Goal: Task Accomplishment & Management: Manage account settings

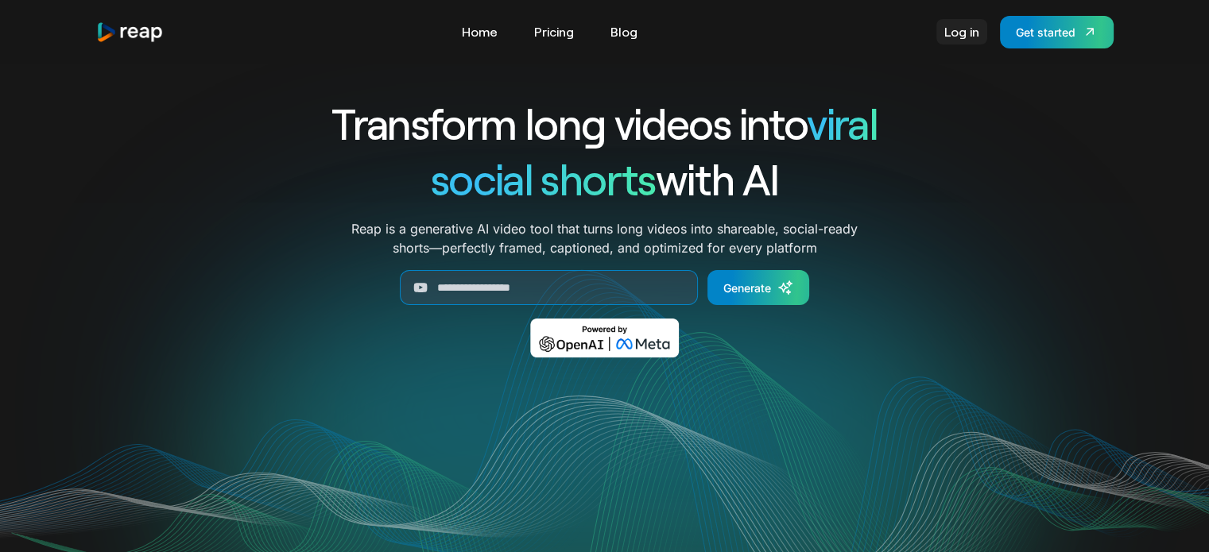
click at [967, 33] on link "Log in" at bounding box center [961, 31] width 51 height 25
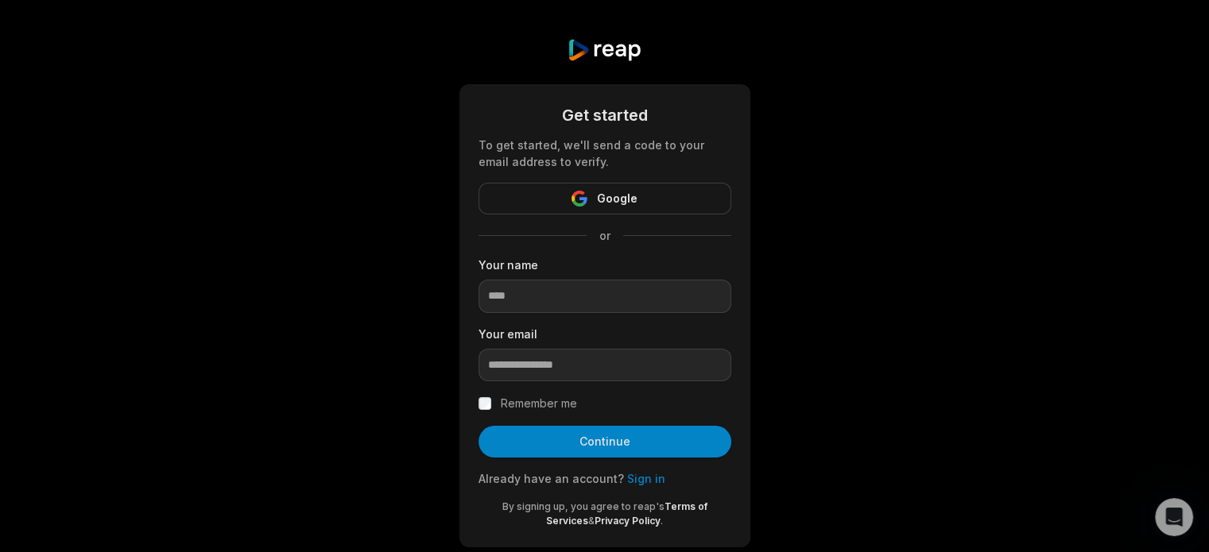
click at [639, 485] on div "Already have an account? Sign in" at bounding box center [605, 479] width 253 height 17
click at [642, 483] on link "Sign in" at bounding box center [646, 479] width 38 height 14
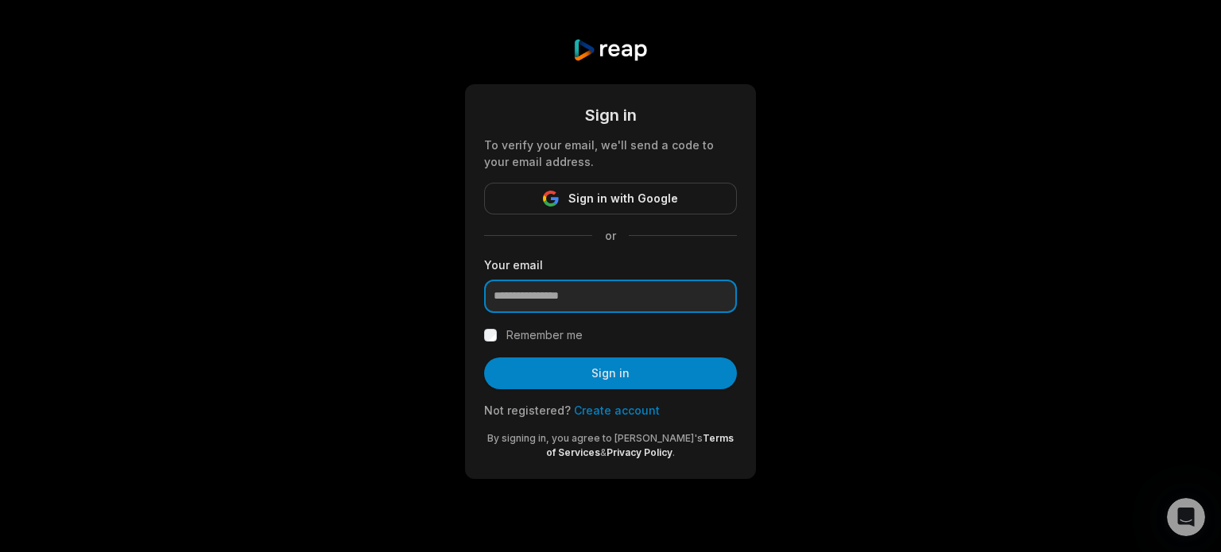
click at [614, 304] on input "email" at bounding box center [610, 296] width 253 height 33
paste input "**********"
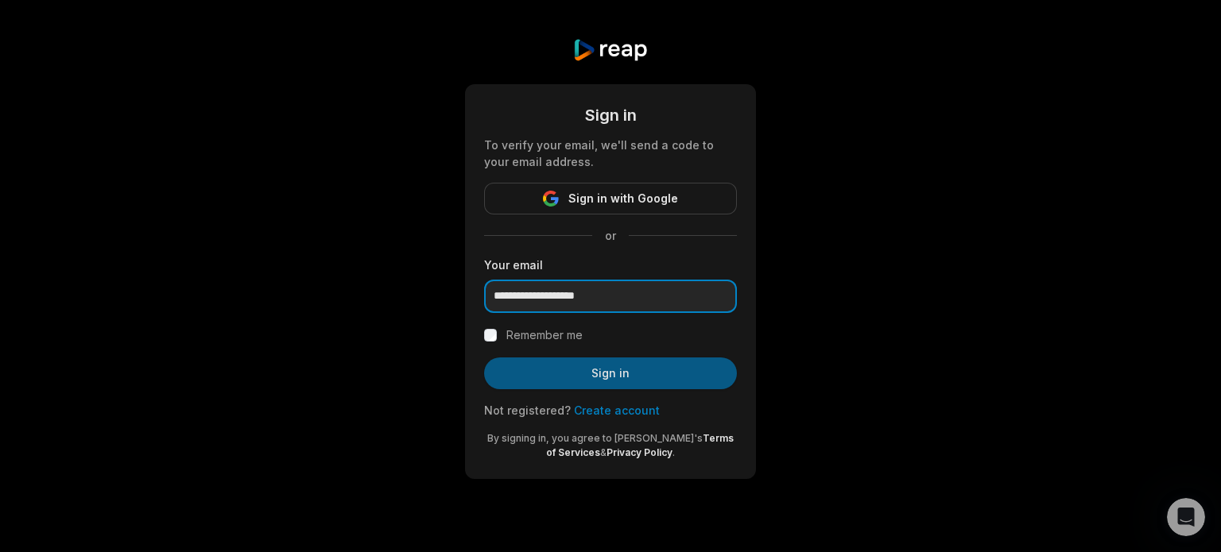
type input "**********"
click at [629, 358] on button "Sign in" at bounding box center [610, 374] width 253 height 32
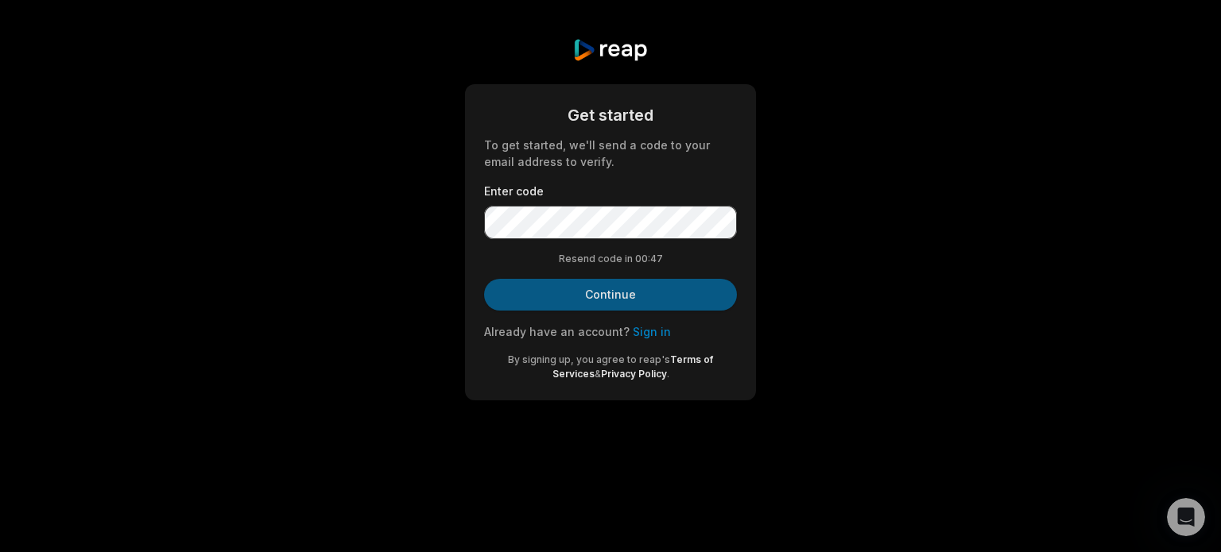
click at [555, 304] on button "Continue" at bounding box center [610, 295] width 253 height 32
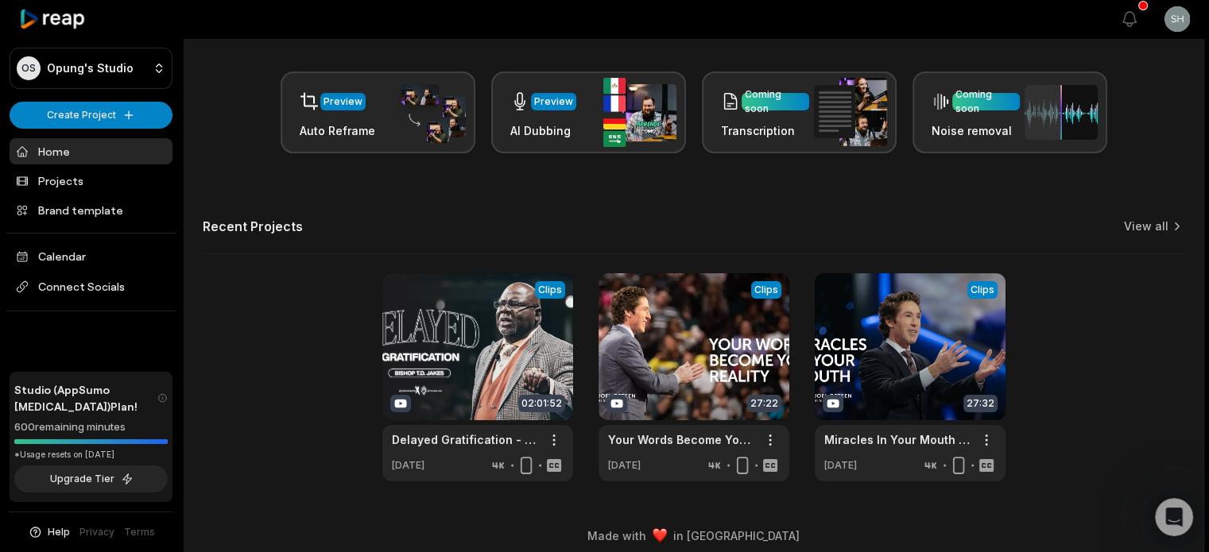
scroll to position [238, 0]
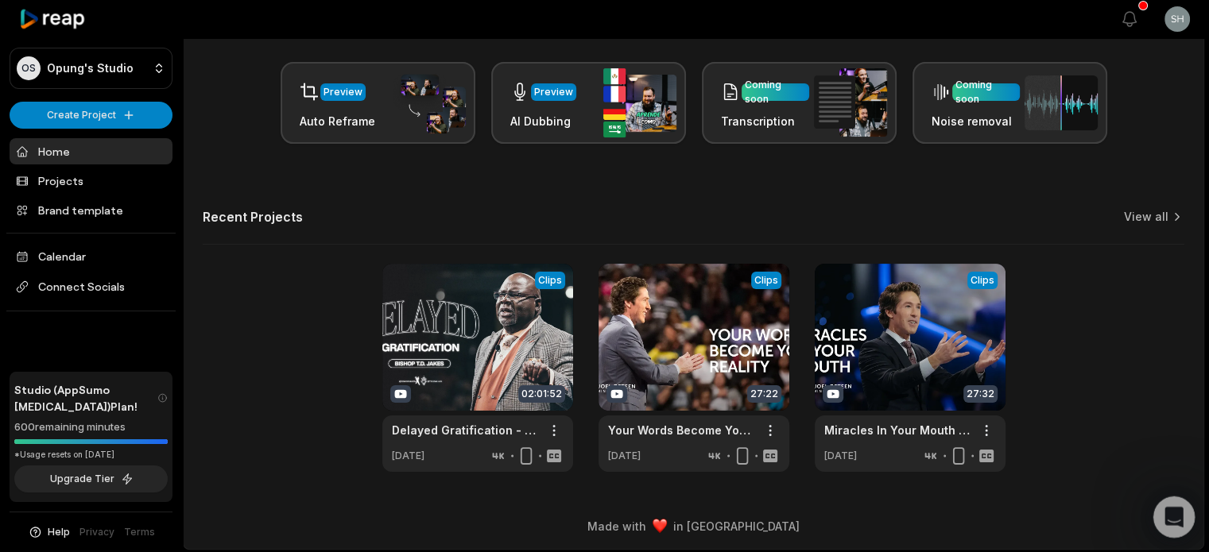
click at [1169, 518] on icon "Open Intercom Messenger" at bounding box center [1172, 515] width 26 height 26
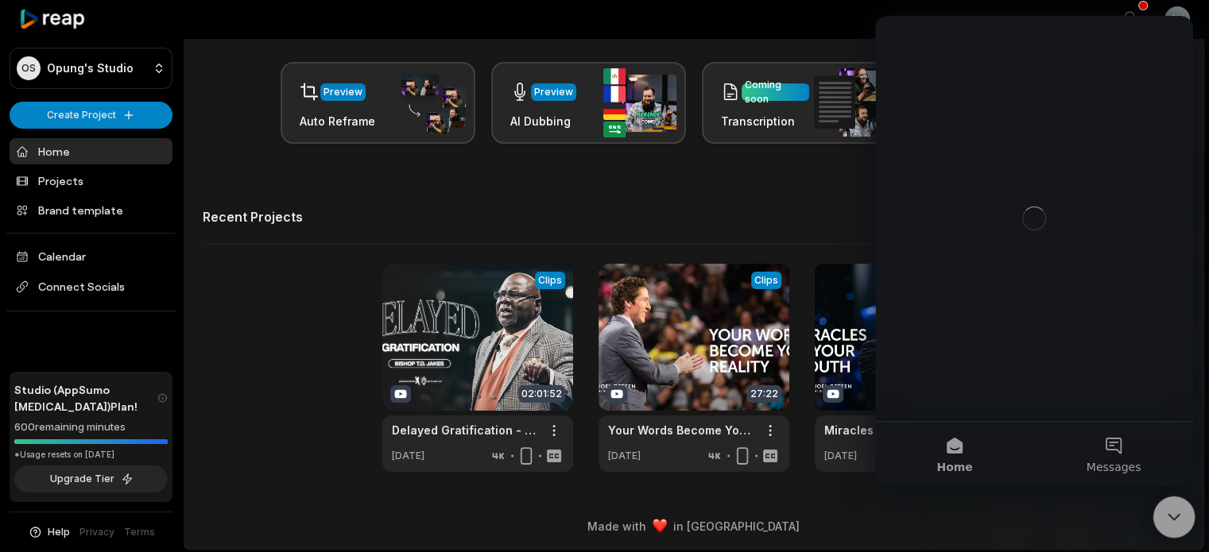
scroll to position [0, 0]
